Goal: Task Accomplishment & Management: Manage account settings

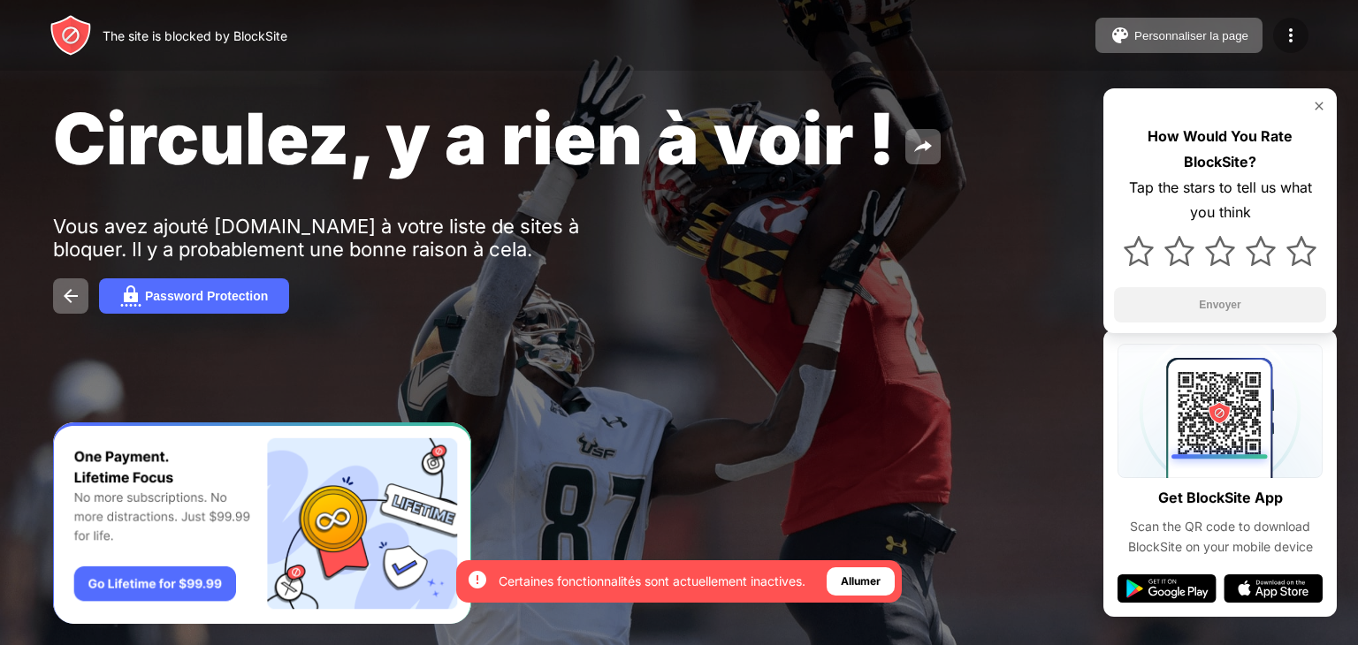
click at [1290, 38] on img at bounding box center [1290, 35] width 21 height 21
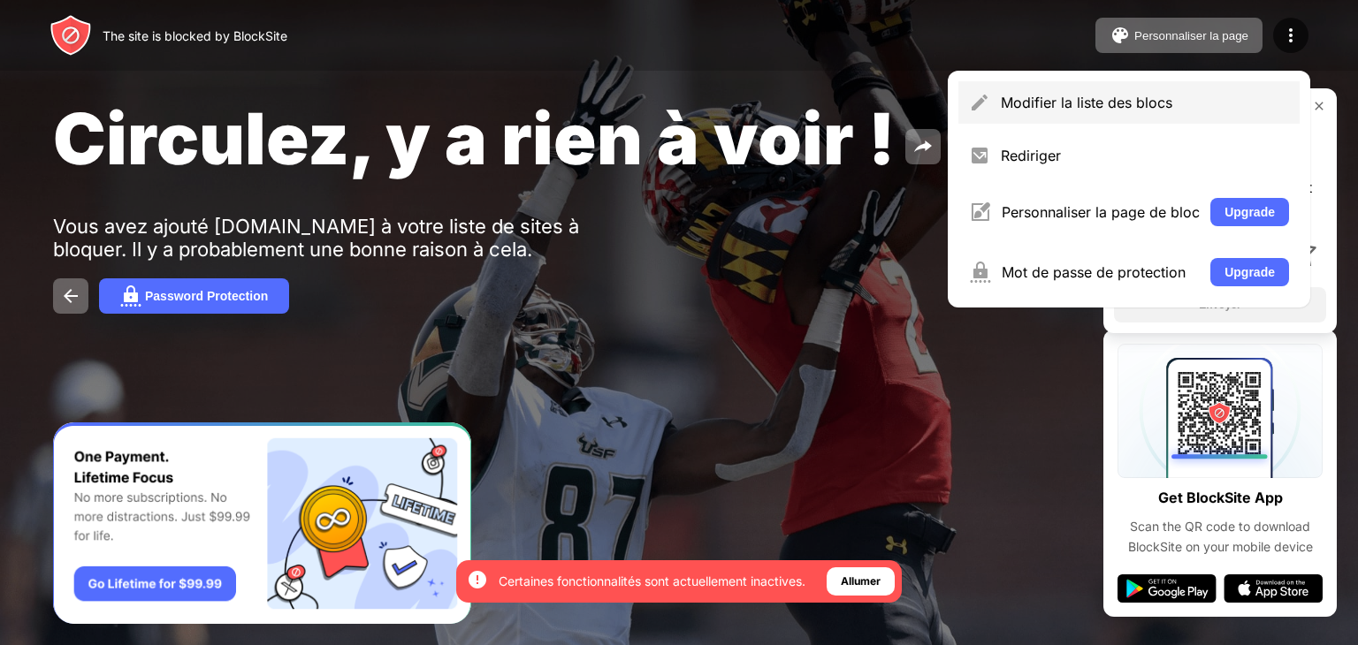
click at [1058, 103] on div "Modifier la liste des blocs" at bounding box center [1145, 103] width 288 height 18
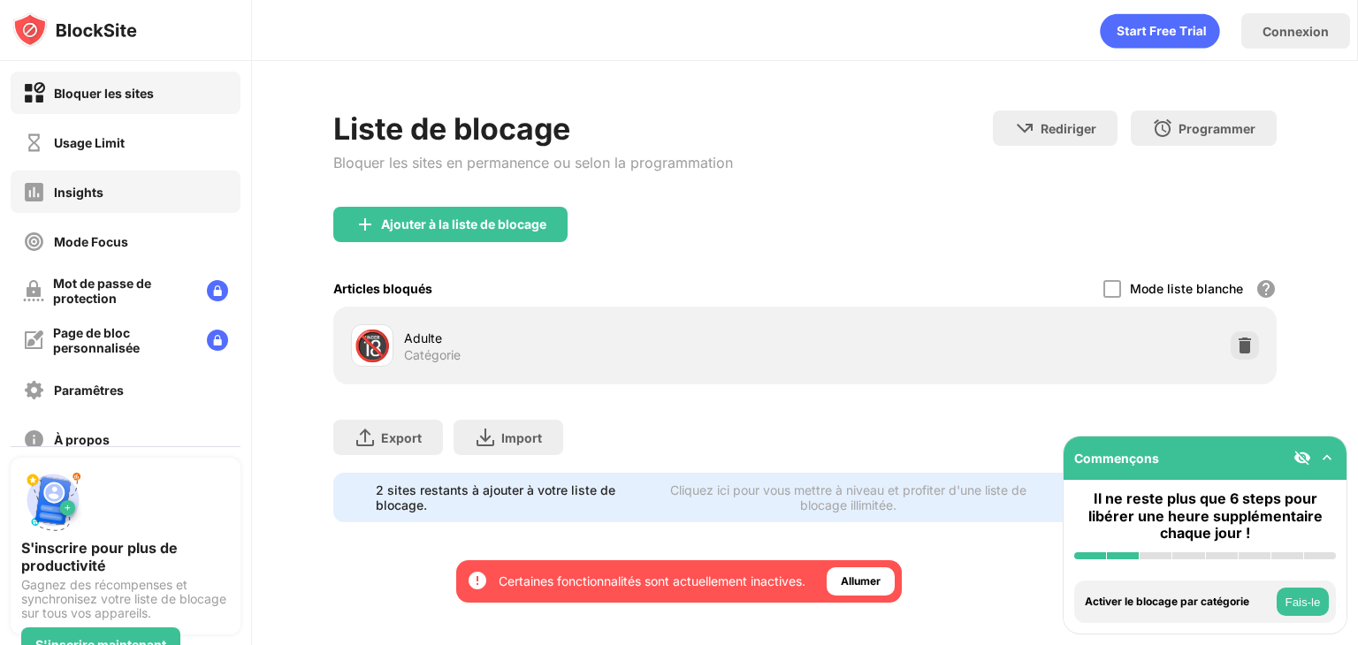
click at [159, 174] on div "Insights" at bounding box center [126, 192] width 230 height 42
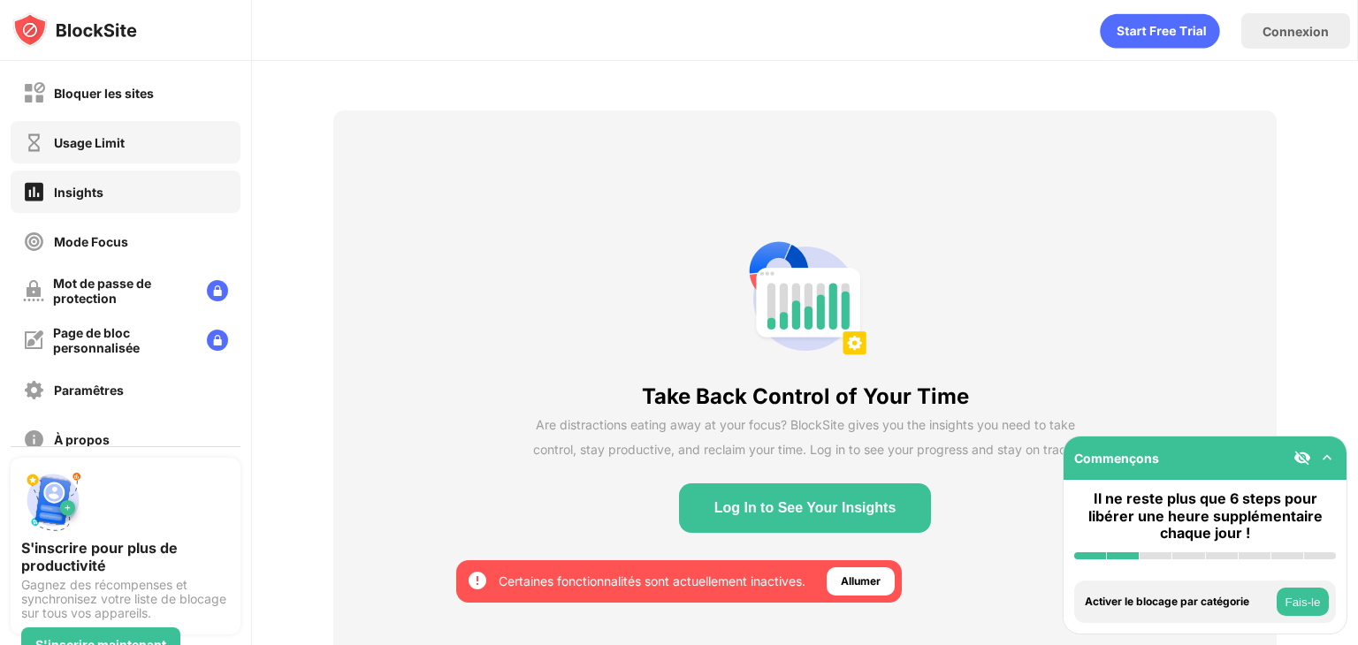
click at [153, 141] on div "Usage Limit" at bounding box center [126, 142] width 230 height 42
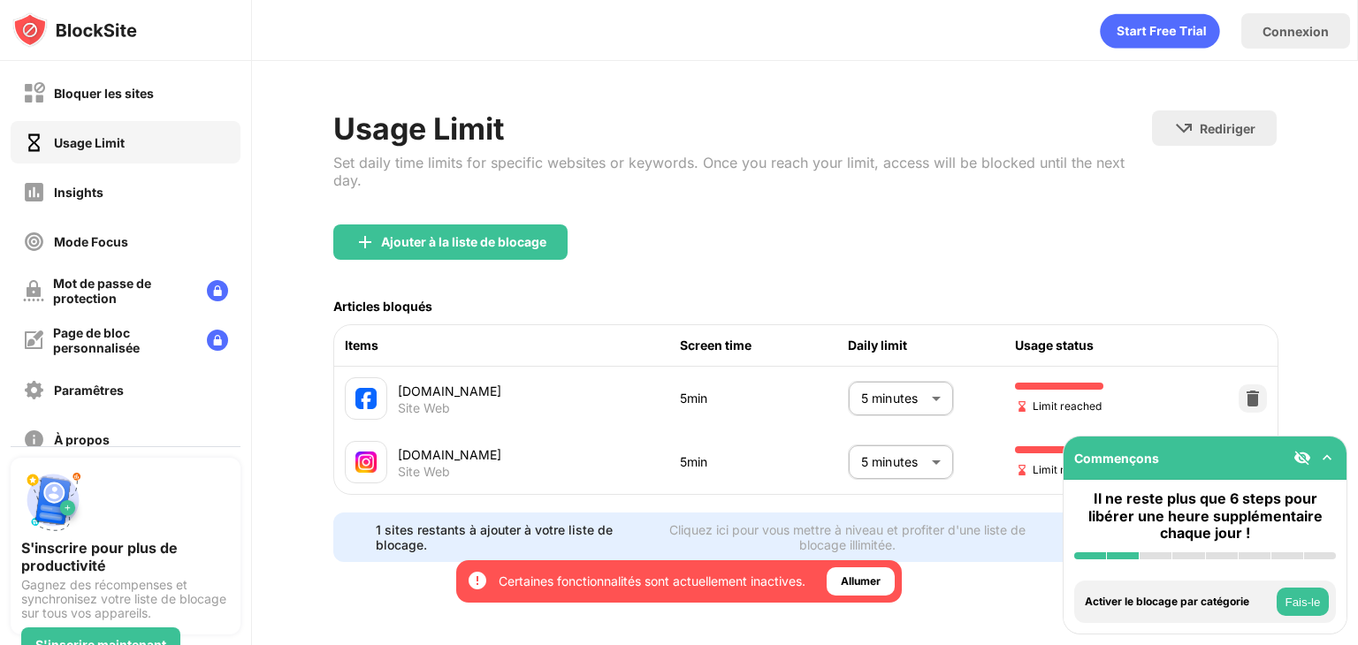
click at [889, 411] on body "En optant pour cette option, tu t'assures l'accès à toutes les fonctionnalités …" at bounding box center [679, 322] width 1358 height 645
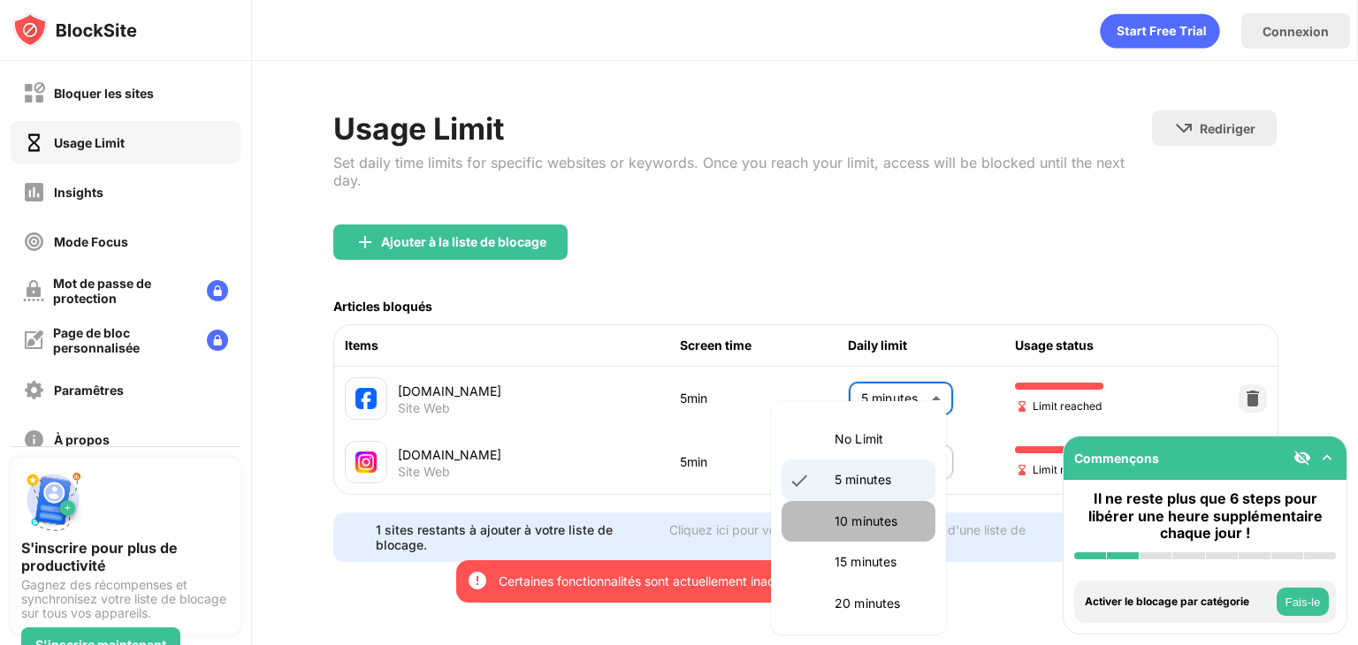
click at [858, 521] on p "10 minutes" at bounding box center [879, 521] width 90 height 19
type input "**"
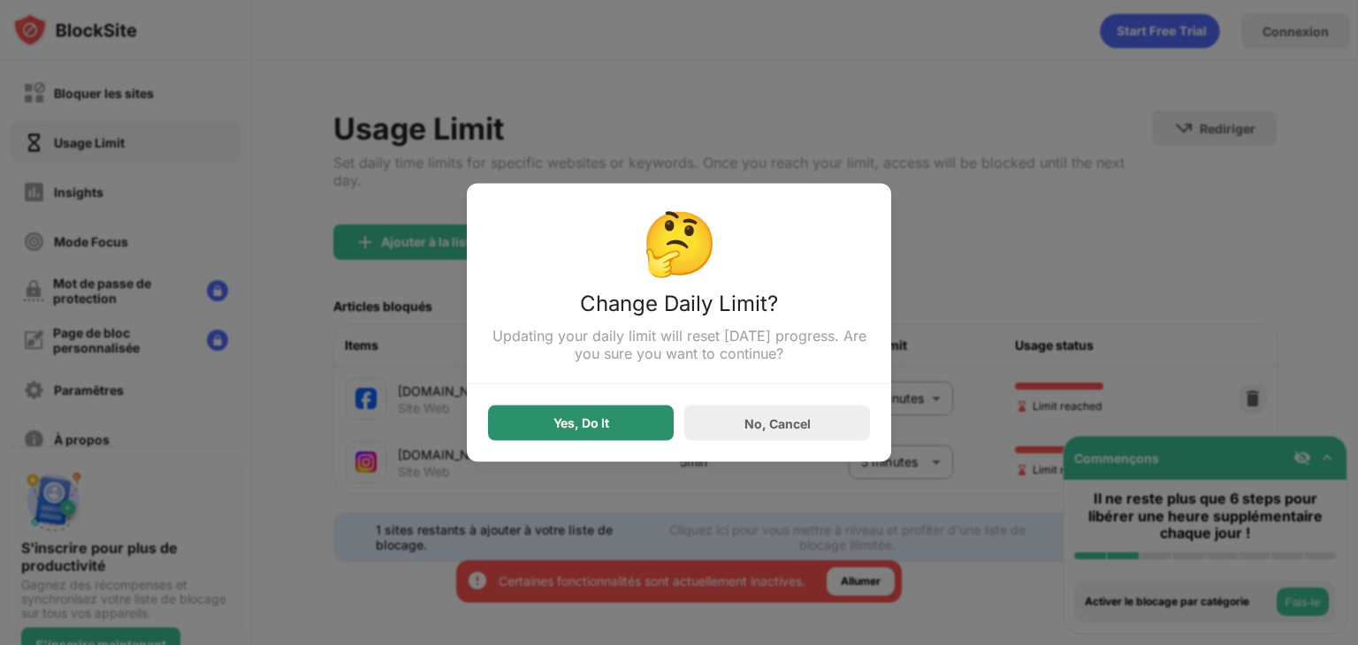
click at [627, 440] on div "Yes, Do It" at bounding box center [581, 423] width 186 height 35
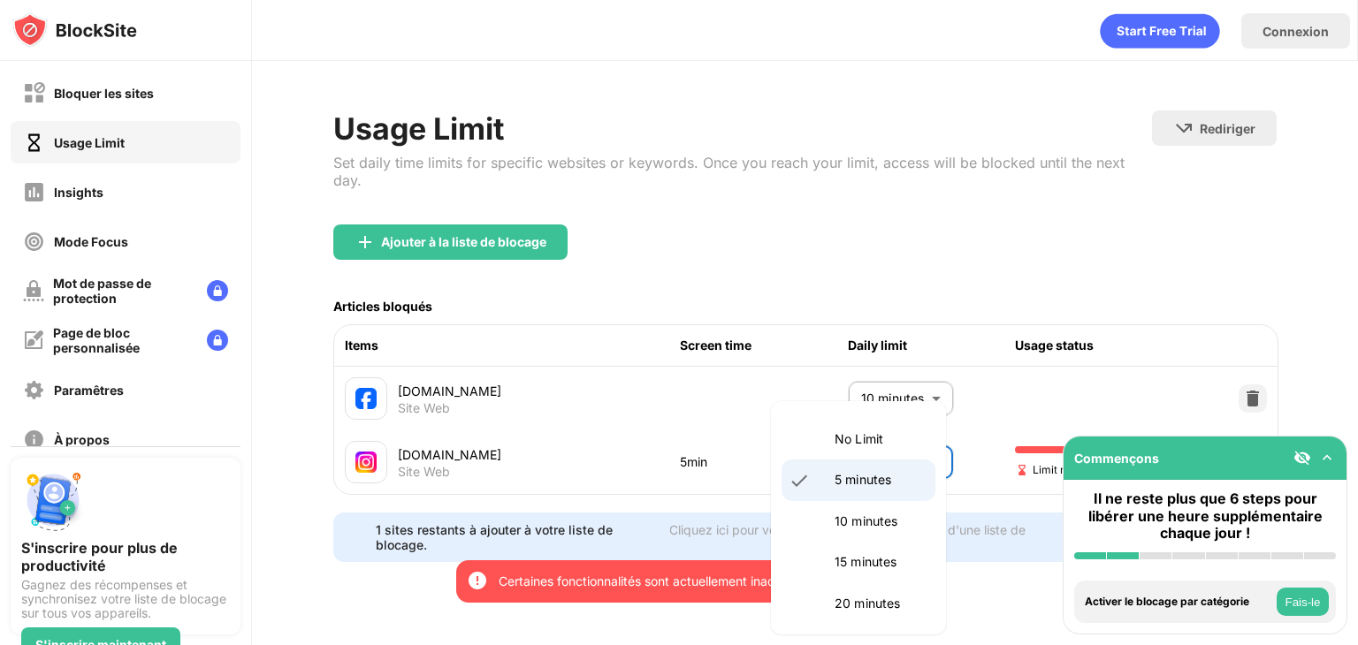
click at [872, 453] on body "En optant pour cette option, tu t'assures l'accès à toutes les fonctionnalités …" at bounding box center [679, 322] width 1358 height 645
click at [851, 531] on li "10 minutes" at bounding box center [858, 521] width 154 height 41
type input "**"
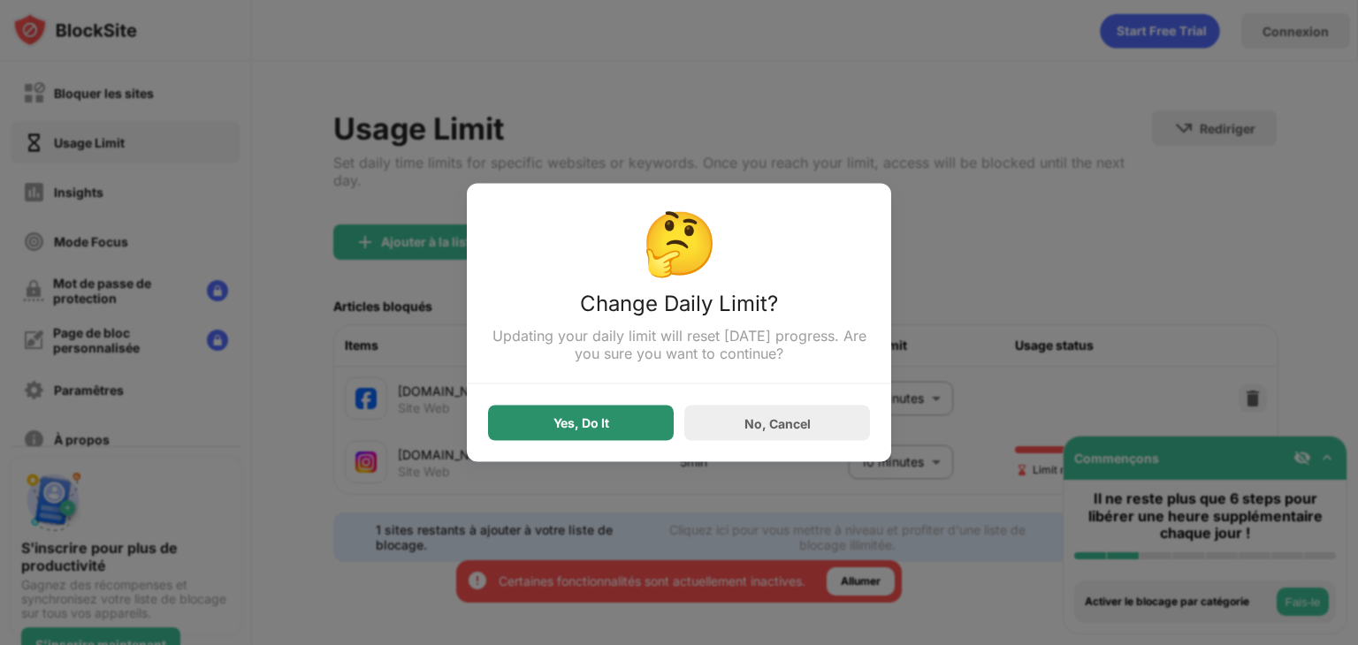
click at [605, 426] on div "Yes, Do It" at bounding box center [581, 423] width 56 height 14
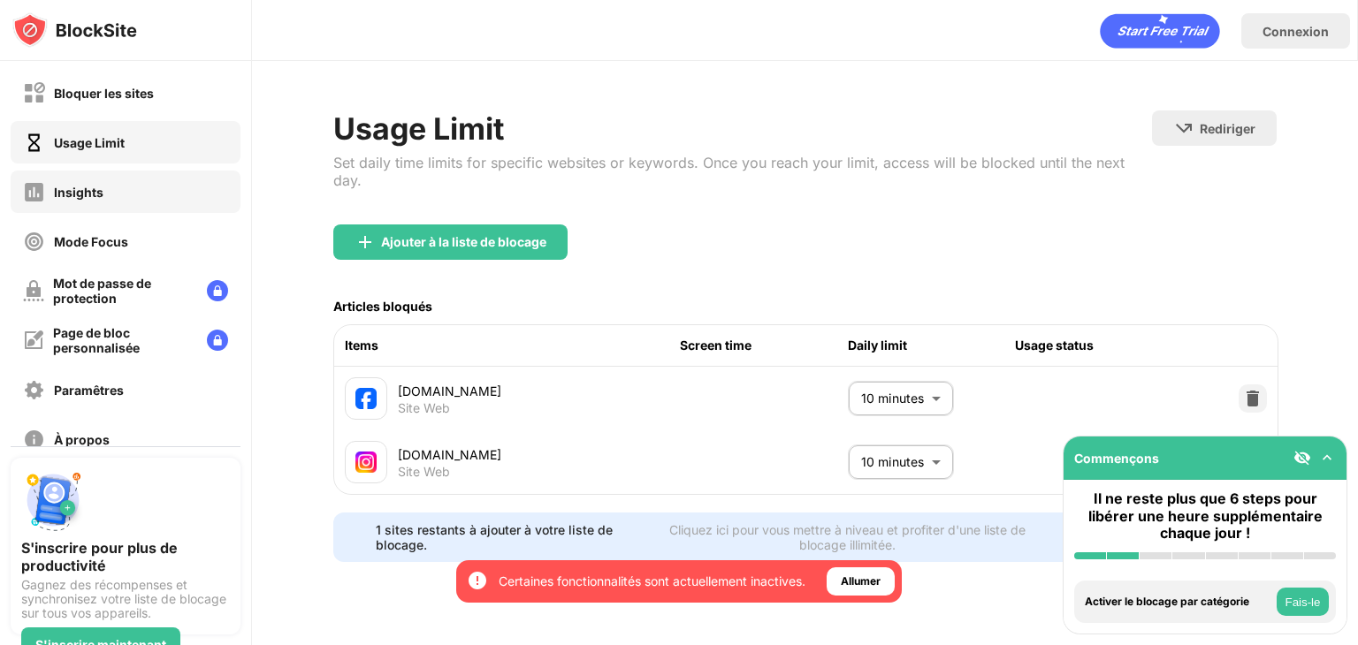
click at [134, 181] on div "Insights" at bounding box center [126, 192] width 230 height 42
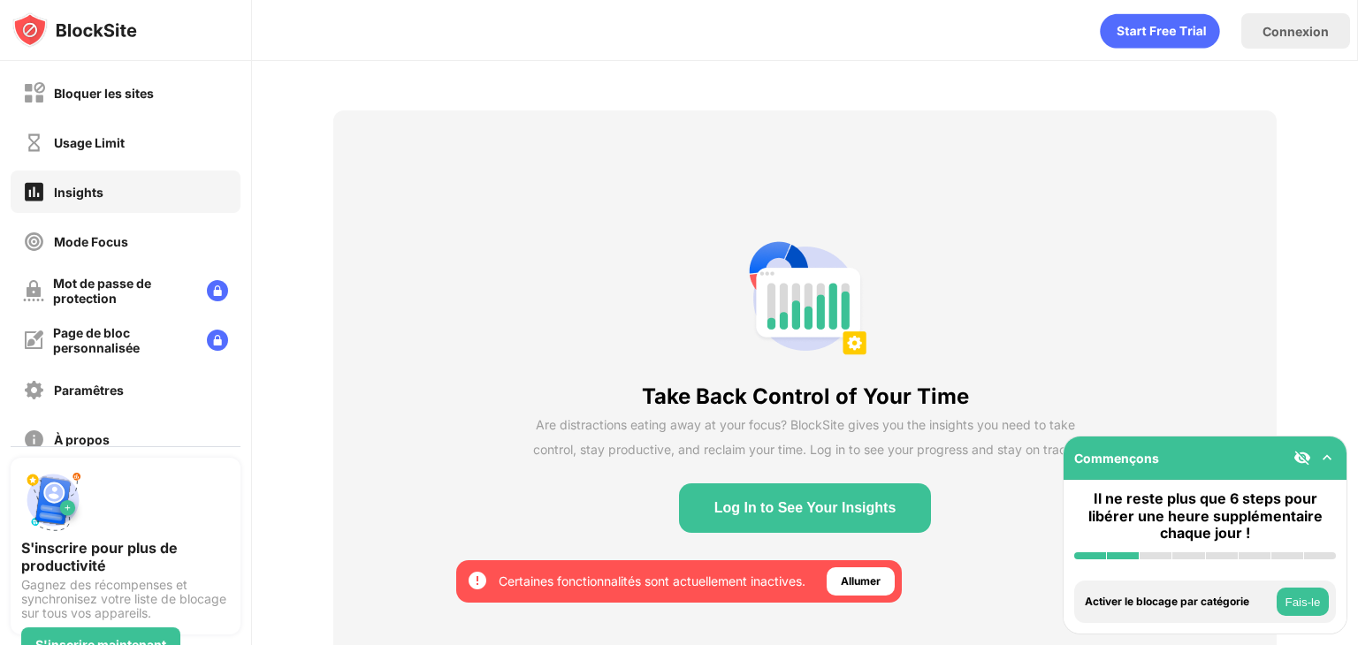
scroll to position [74, 0]
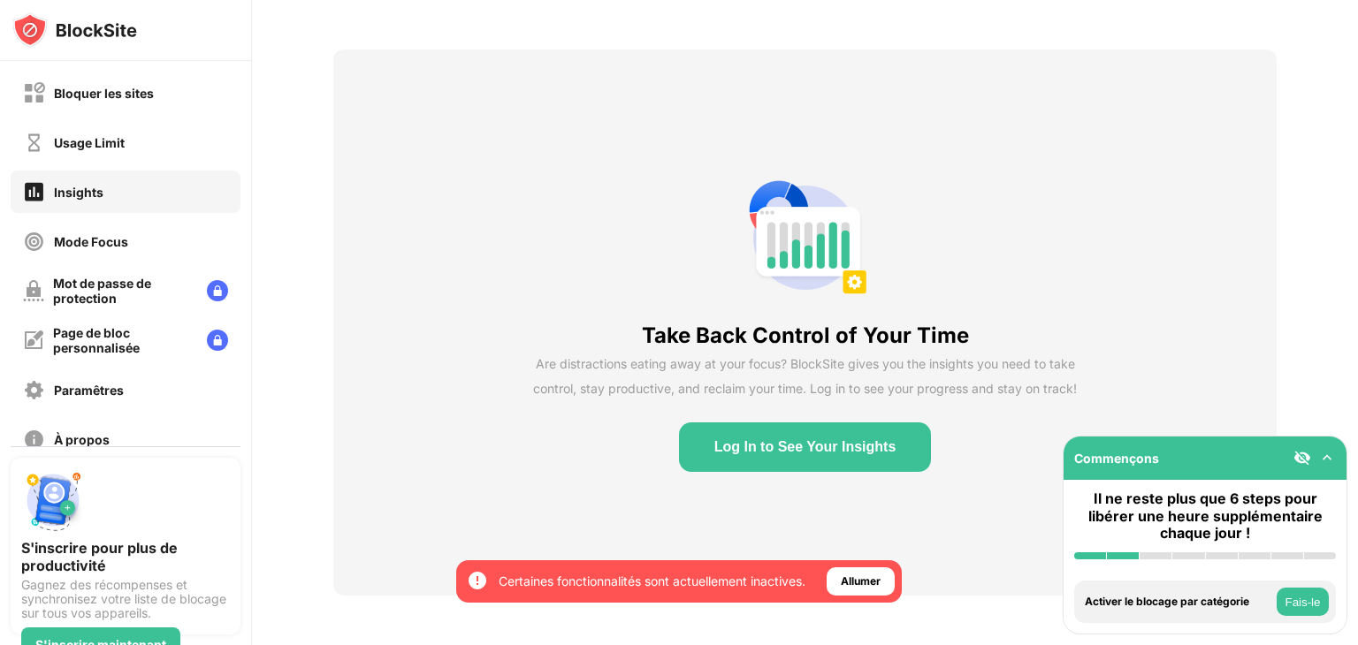
click at [811, 441] on button "Log In to See Your Insights" at bounding box center [805, 446] width 253 height 49
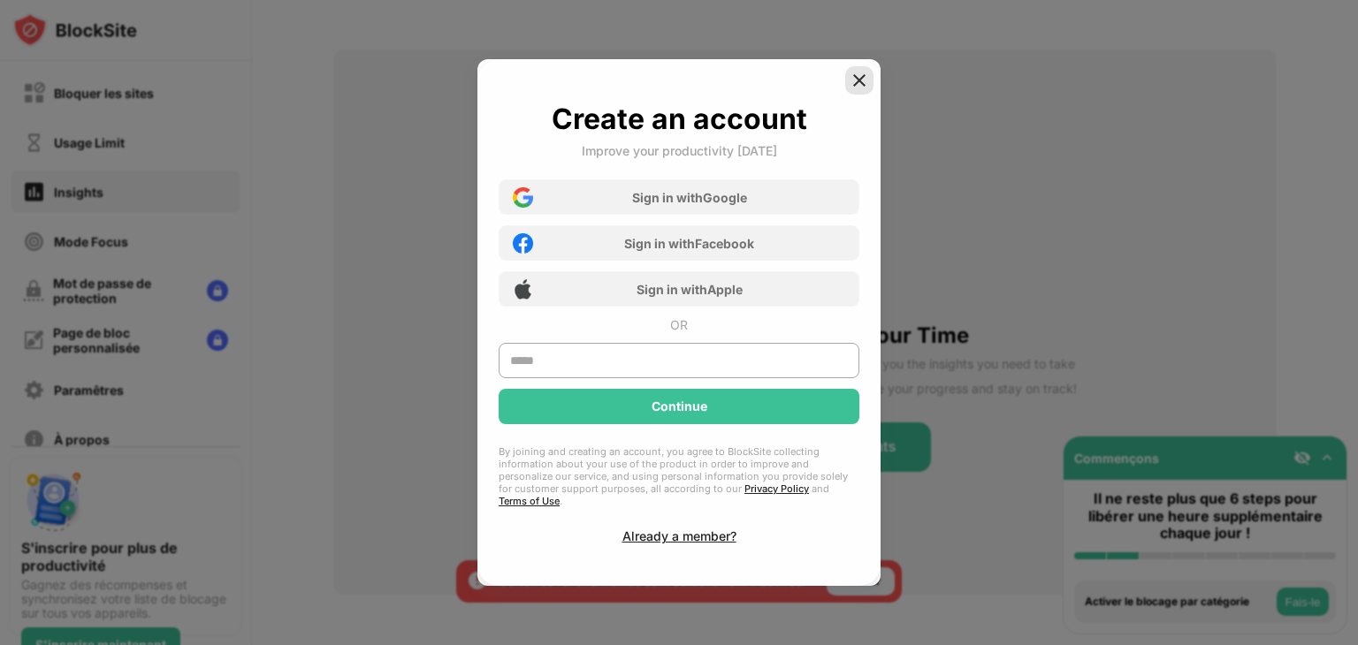
click at [856, 88] on img at bounding box center [859, 81] width 18 height 18
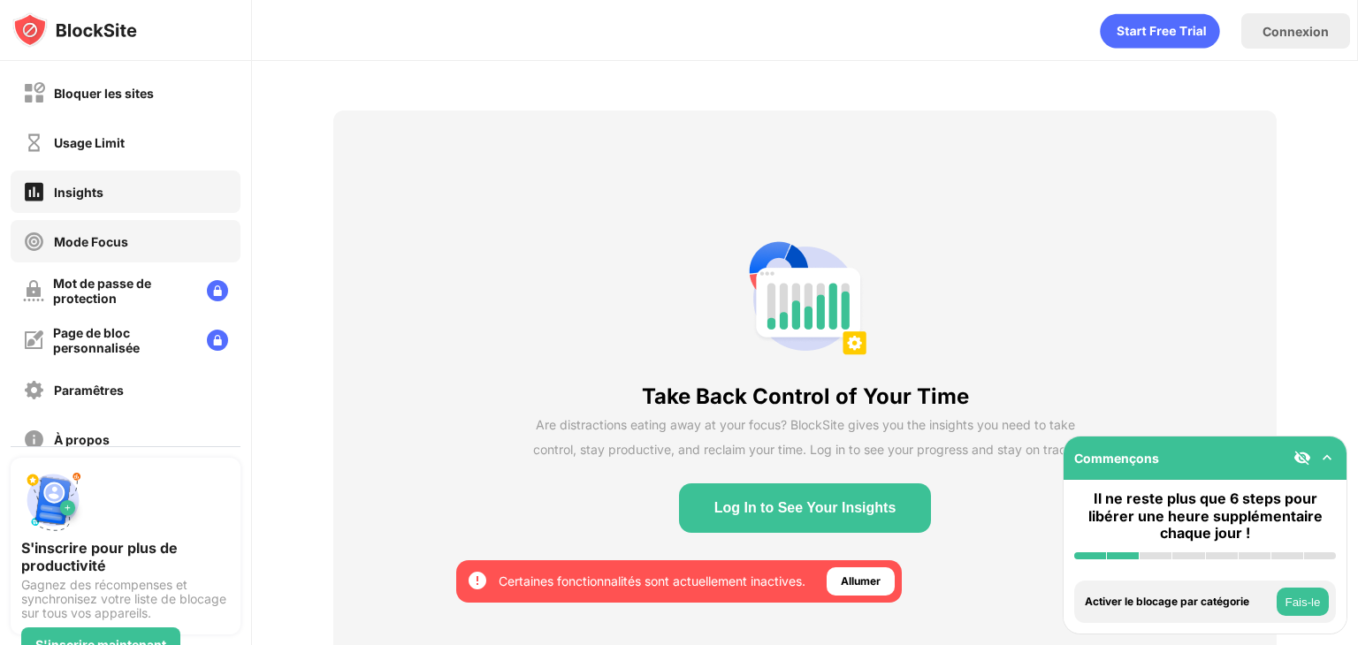
click at [140, 254] on div "Mode Focus" at bounding box center [126, 241] width 230 height 42
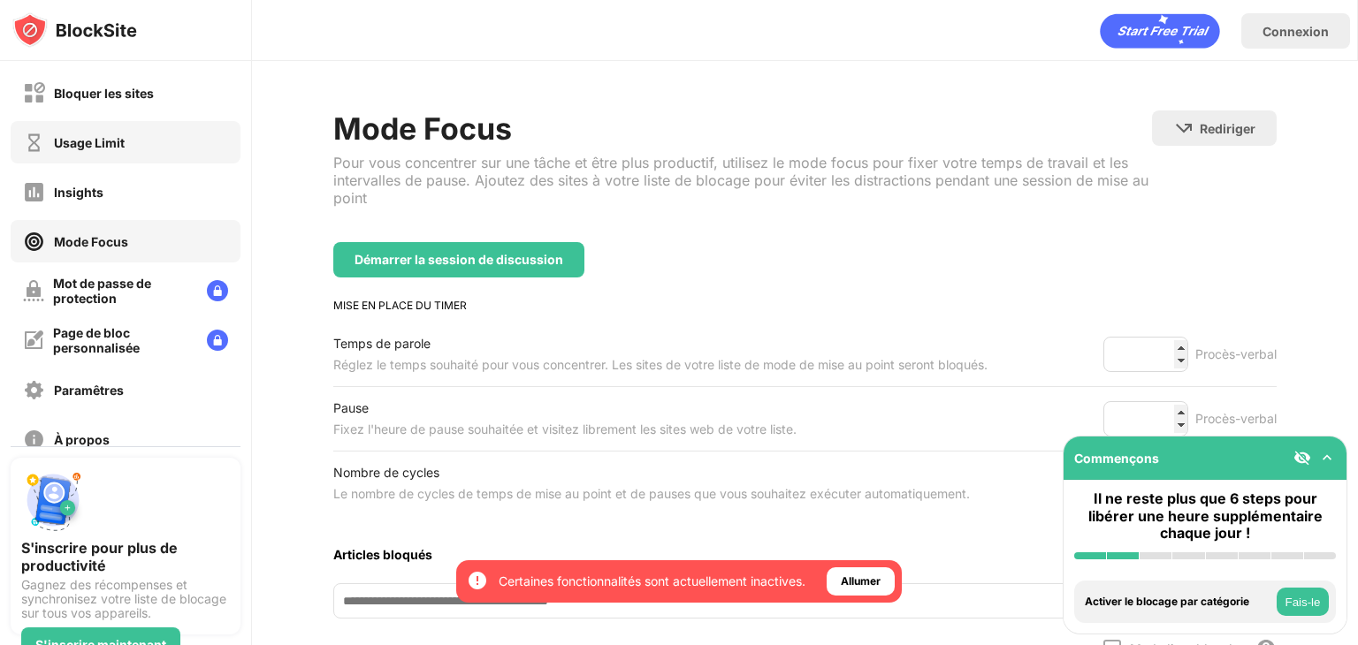
click at [96, 147] on div "Usage Limit" at bounding box center [89, 142] width 71 height 15
